Goal: Communication & Community: Ask a question

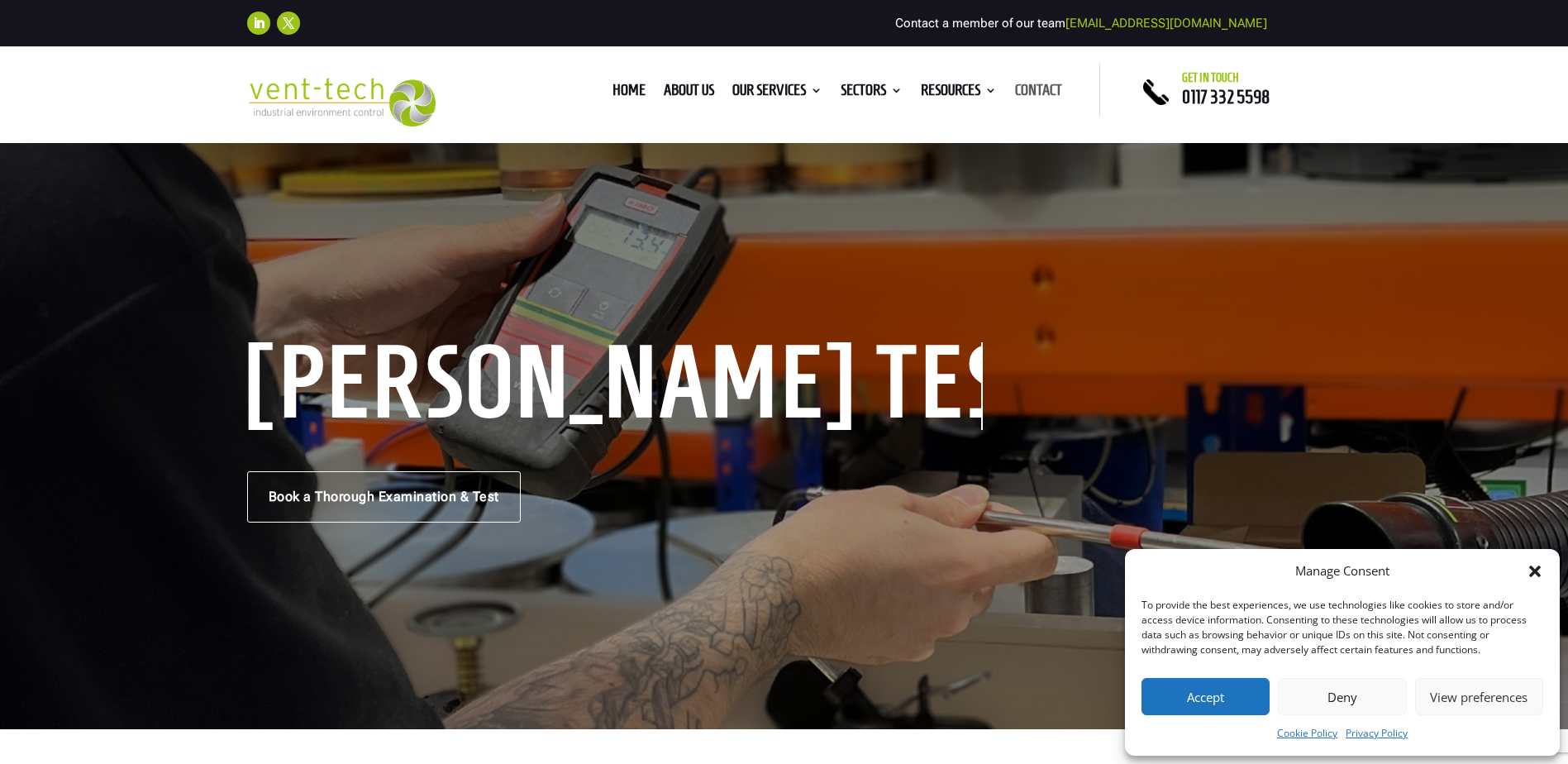
click at [1038, 92] on link "Contact" at bounding box center [1039, 94] width 47 height 18
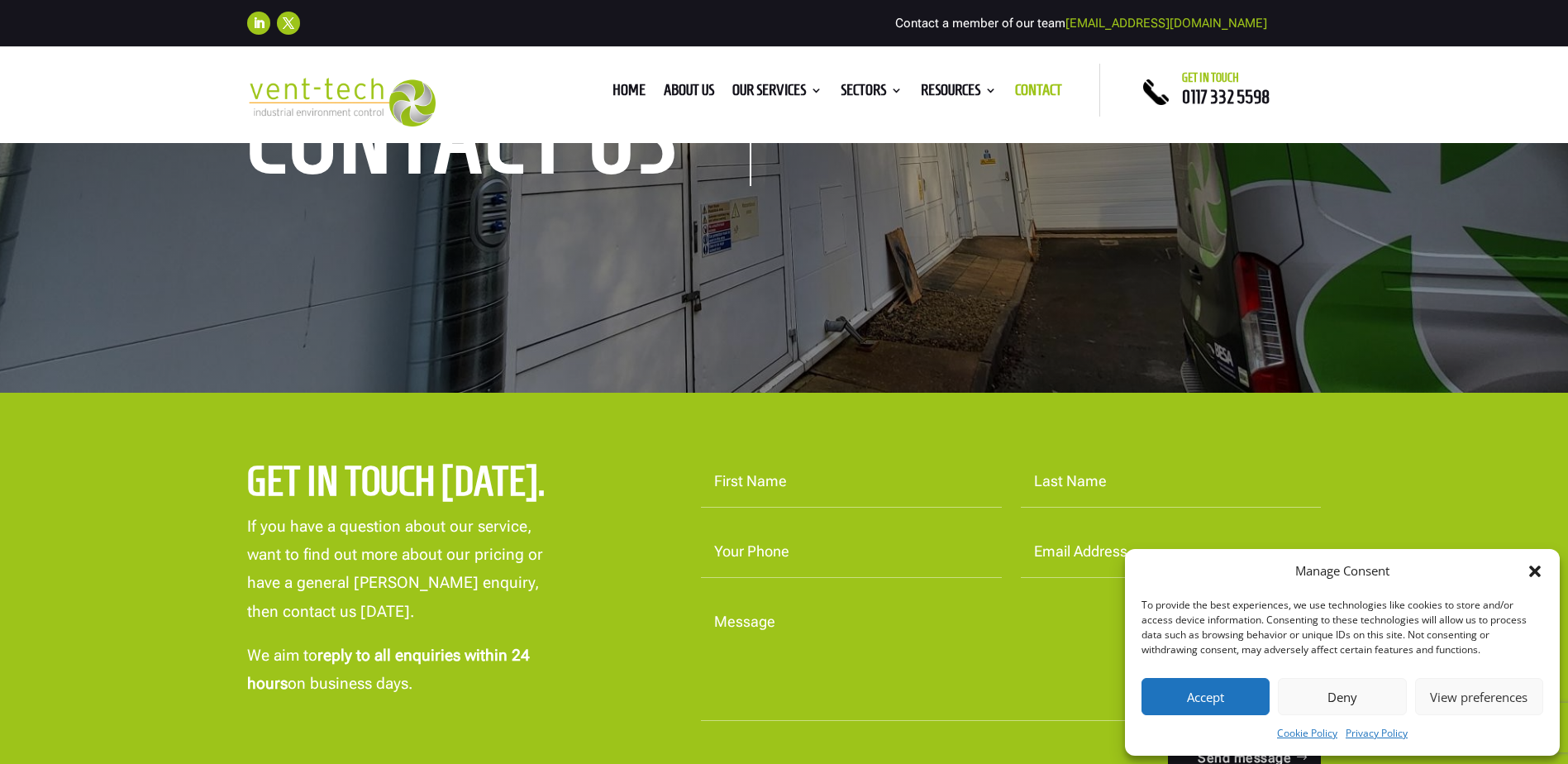
scroll to position [331, 0]
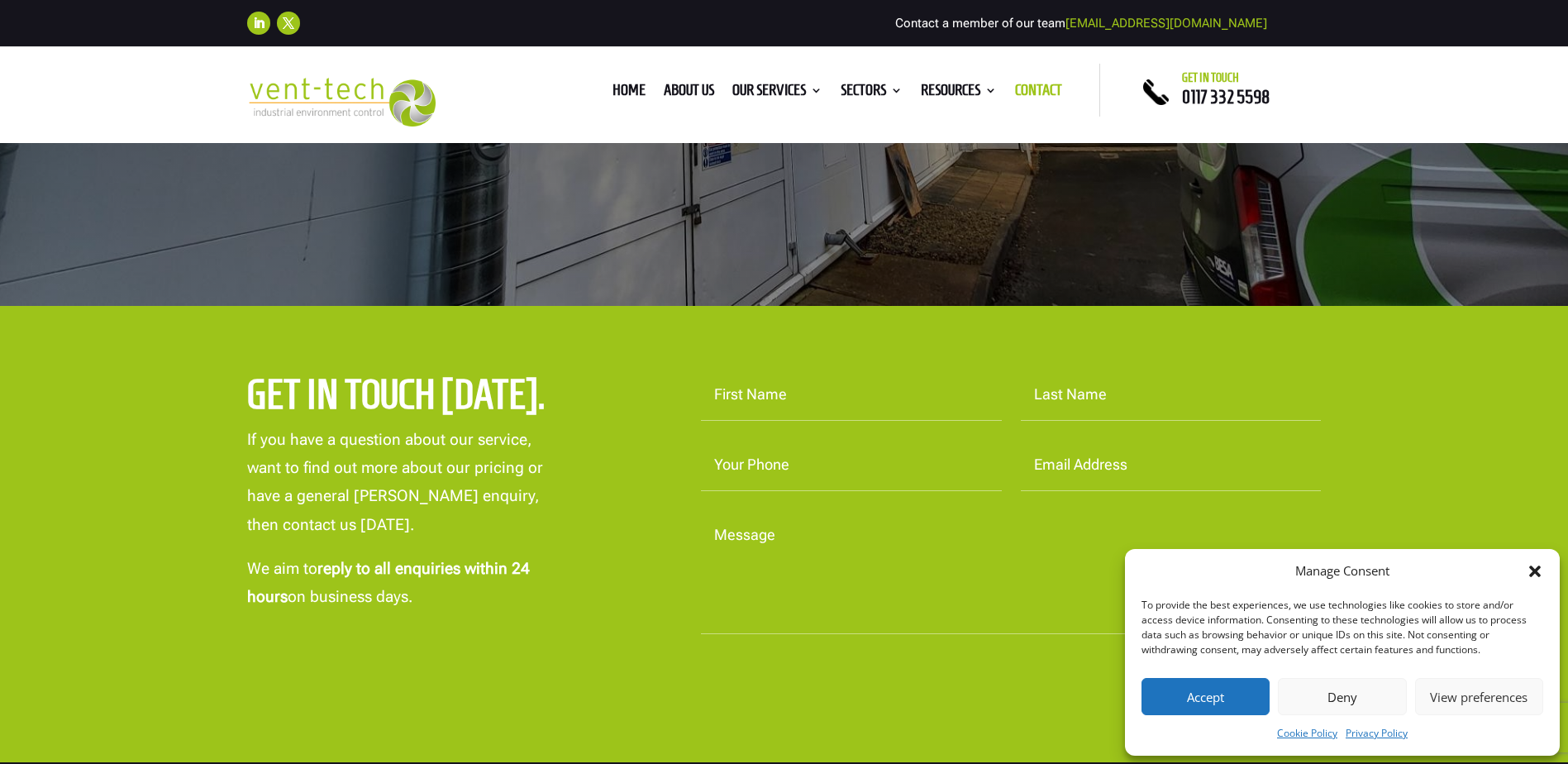
click at [810, 397] on input "First Name" at bounding box center [851, 395] width 301 height 51
type input "David"
type input "Hughes"
type input "07766231713"
type input "david.hughes@jet2.com"
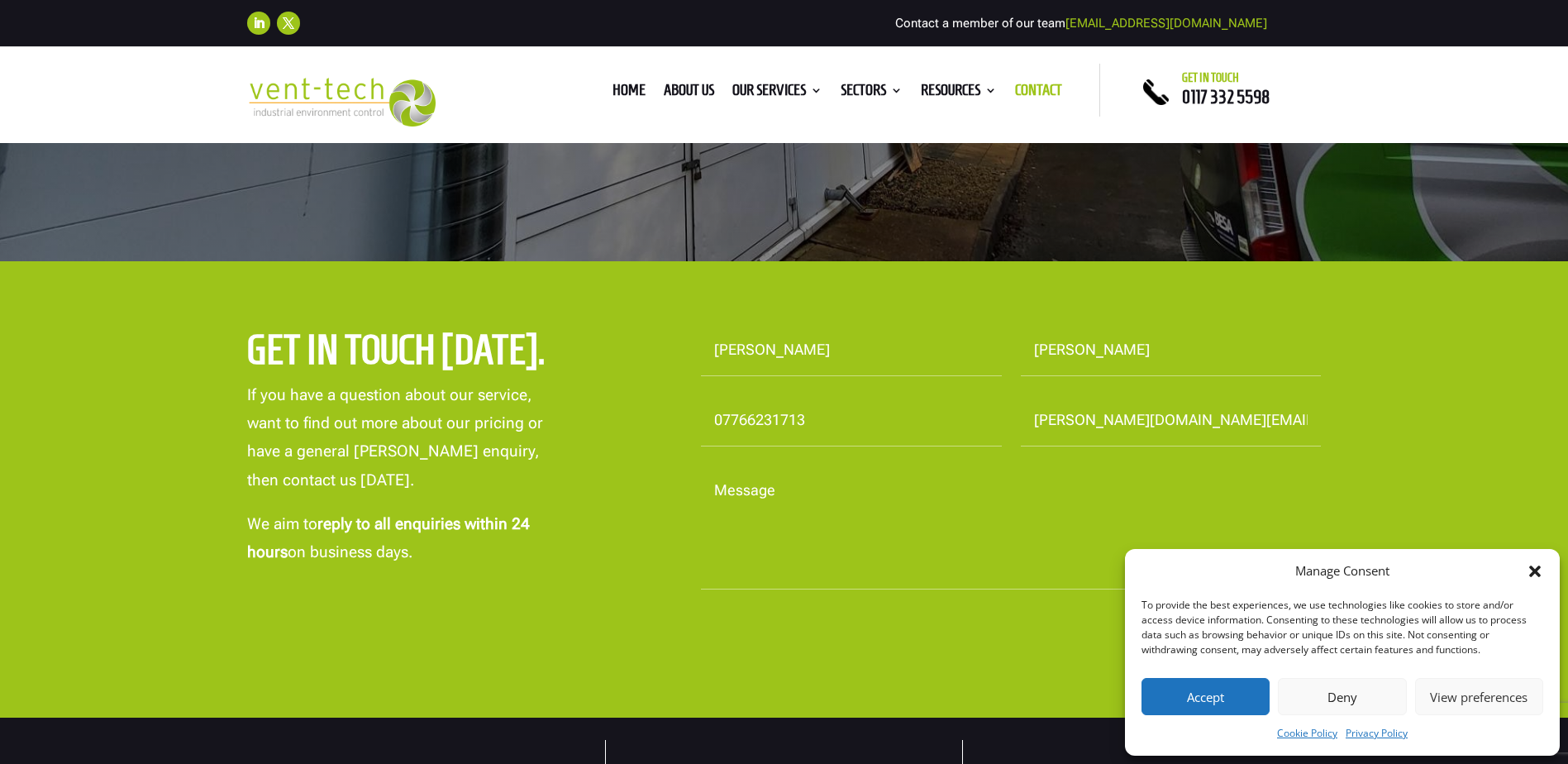
scroll to position [413, 0]
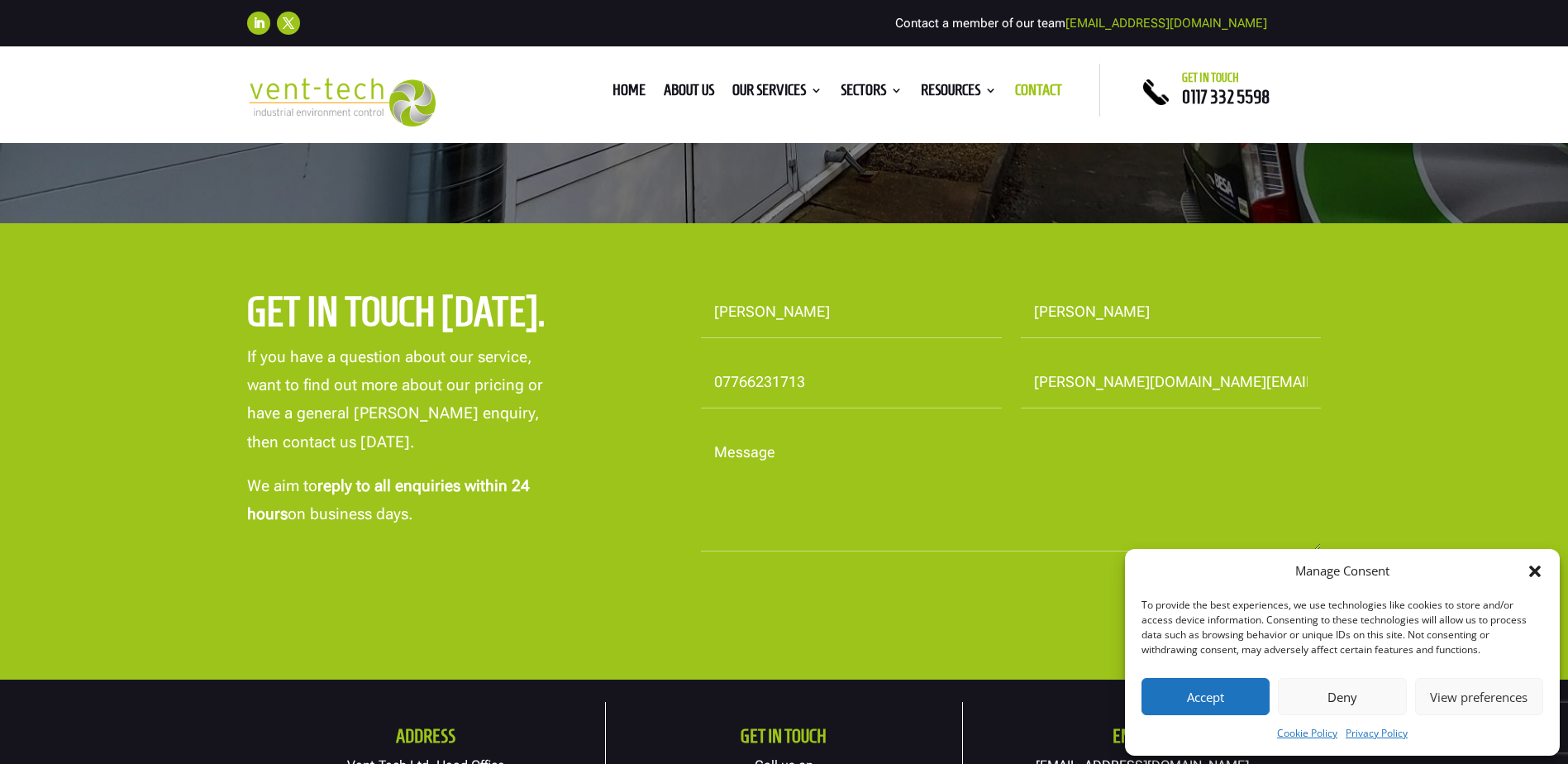
click at [743, 502] on textarea "Message" at bounding box center [1010, 490] width 620 height 124
drag, startPoint x: 1246, startPoint y: 450, endPoint x: 1293, endPoint y: 440, distance: 48.1
click at [1293, 440] on textarea "I would appreciate a call we have a new process that requires some form of extr…" at bounding box center [1010, 490] width 620 height 124
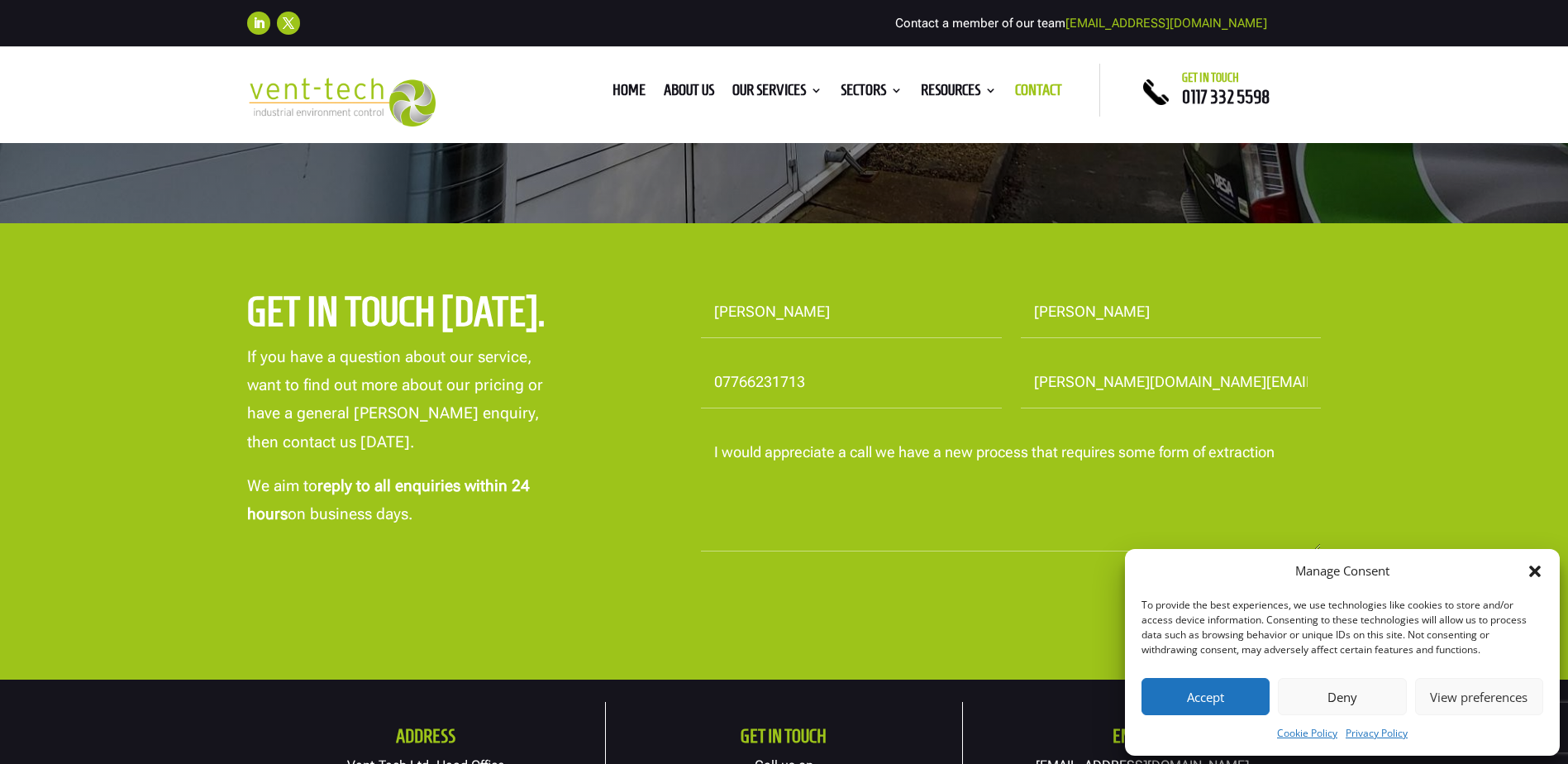
type textarea "I would appreciate a call we have a new process that requires some form of extr…"
click at [1221, 691] on button "Accept" at bounding box center [1205, 697] width 128 height 37
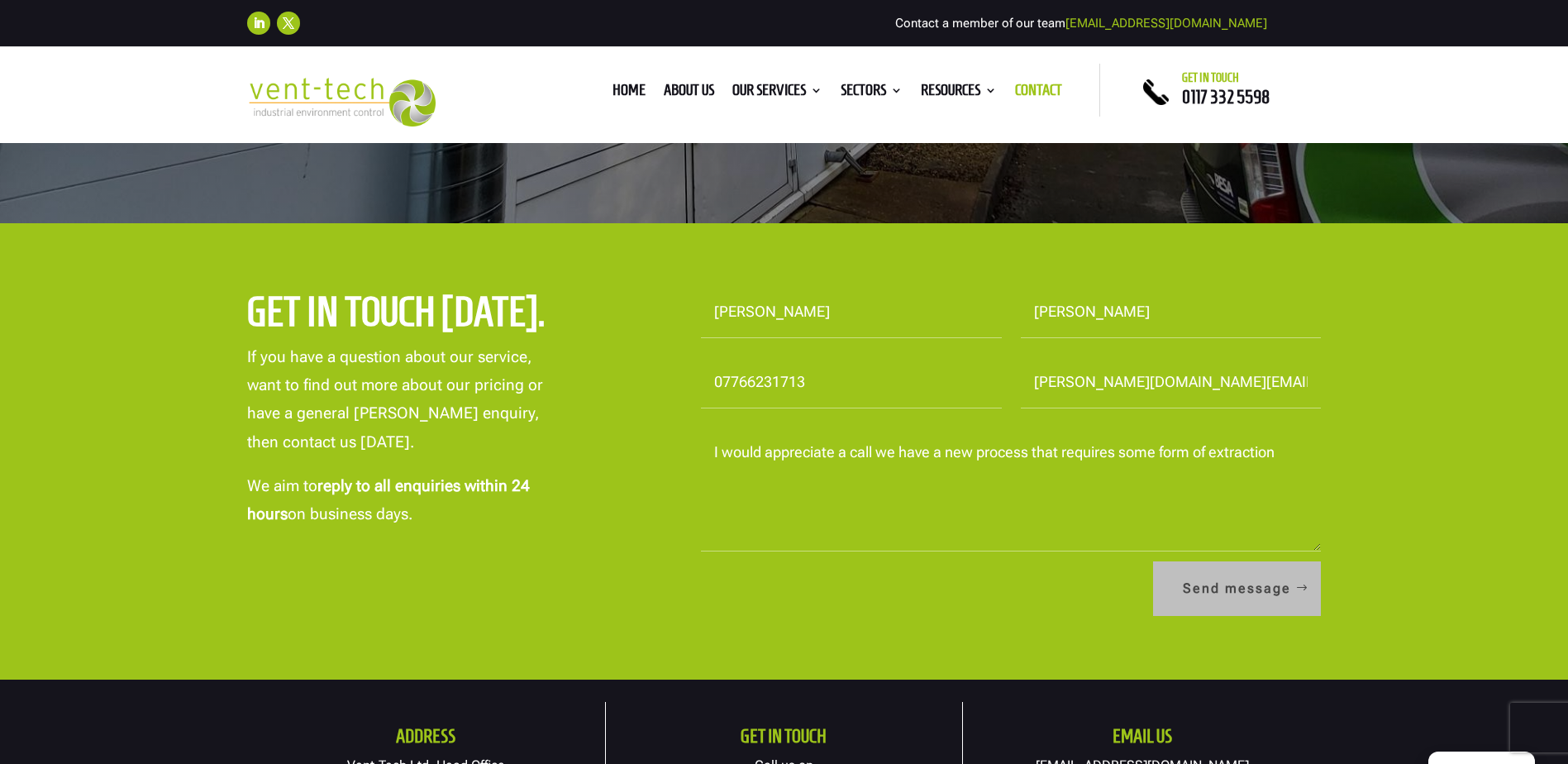
click at [1252, 583] on button "Send message" at bounding box center [1236, 589] width 168 height 55
